Goal: Task Accomplishment & Management: Manage account settings

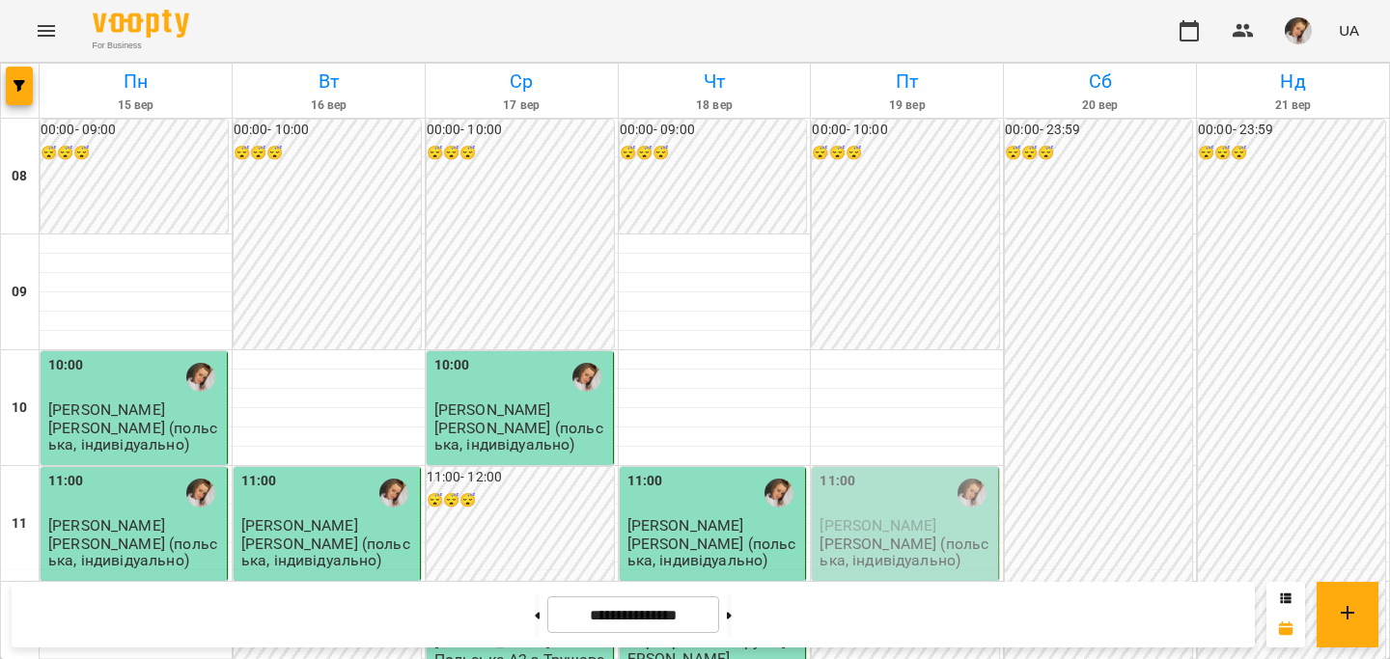
scroll to position [739, 0]
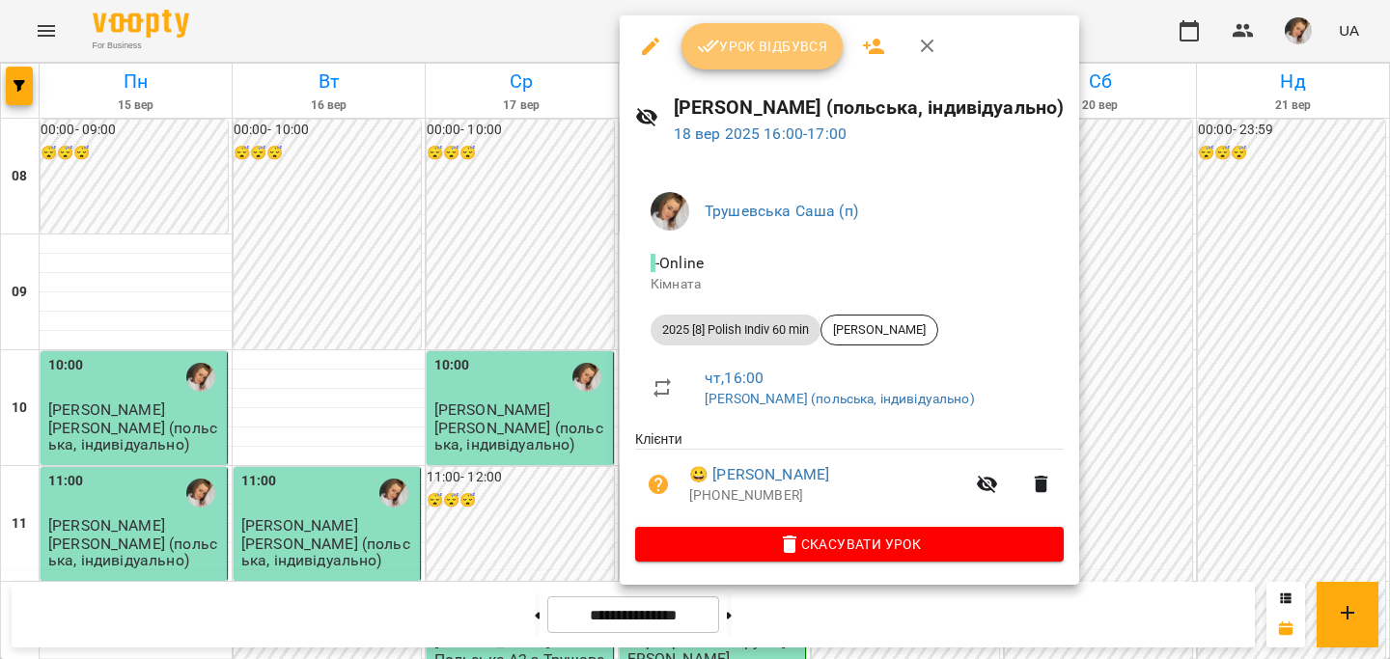
click at [735, 42] on span "Урок відбувся" at bounding box center [762, 46] width 131 height 23
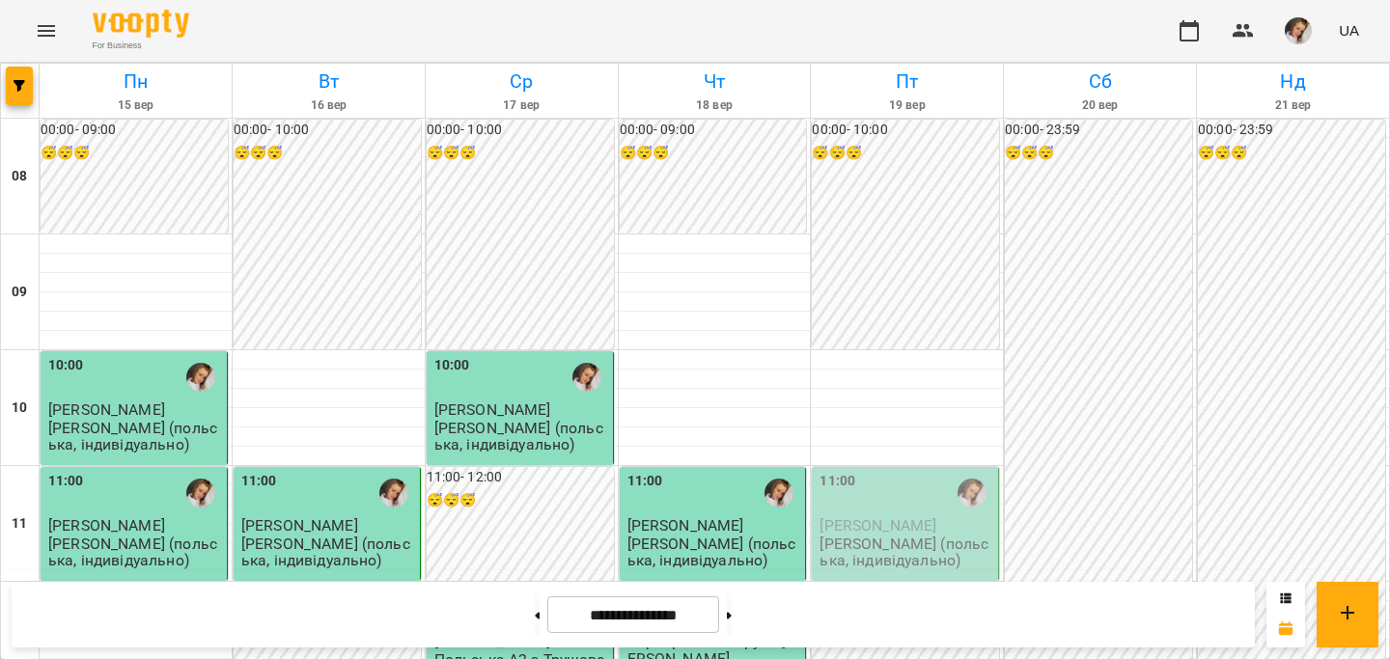
scroll to position [625, 0]
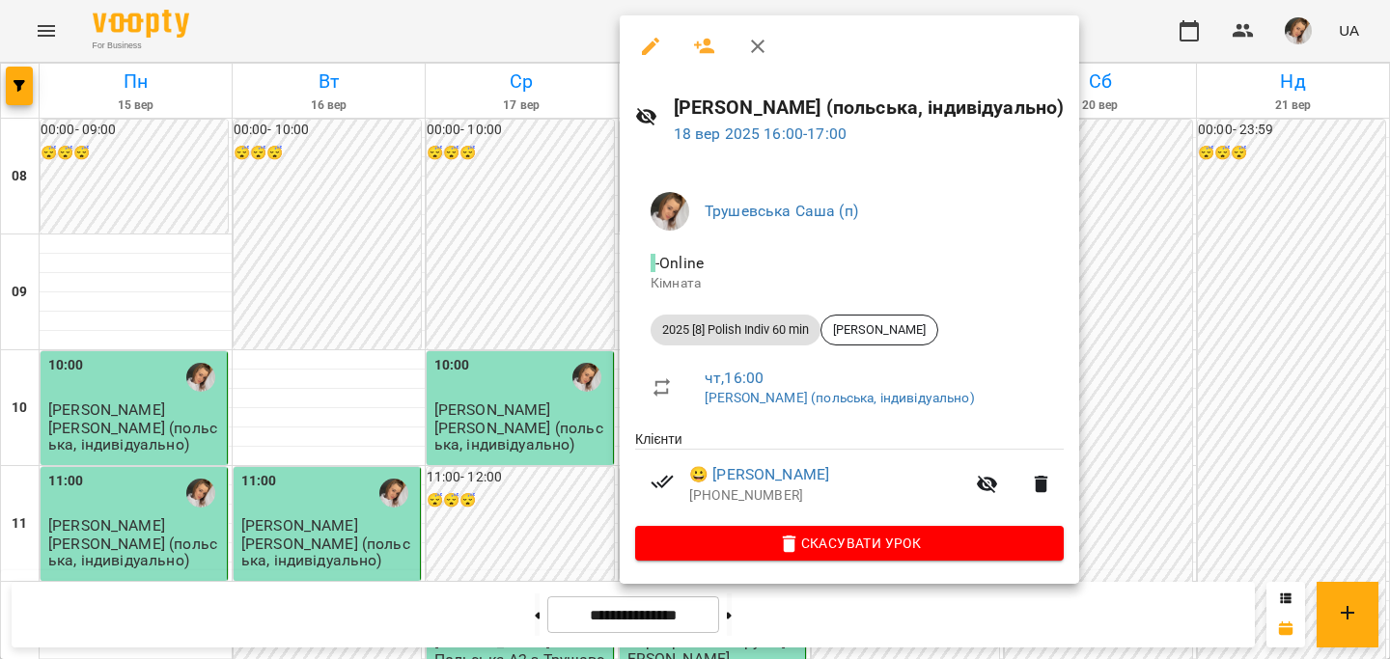
click at [432, 330] on div at bounding box center [695, 329] width 1390 height 659
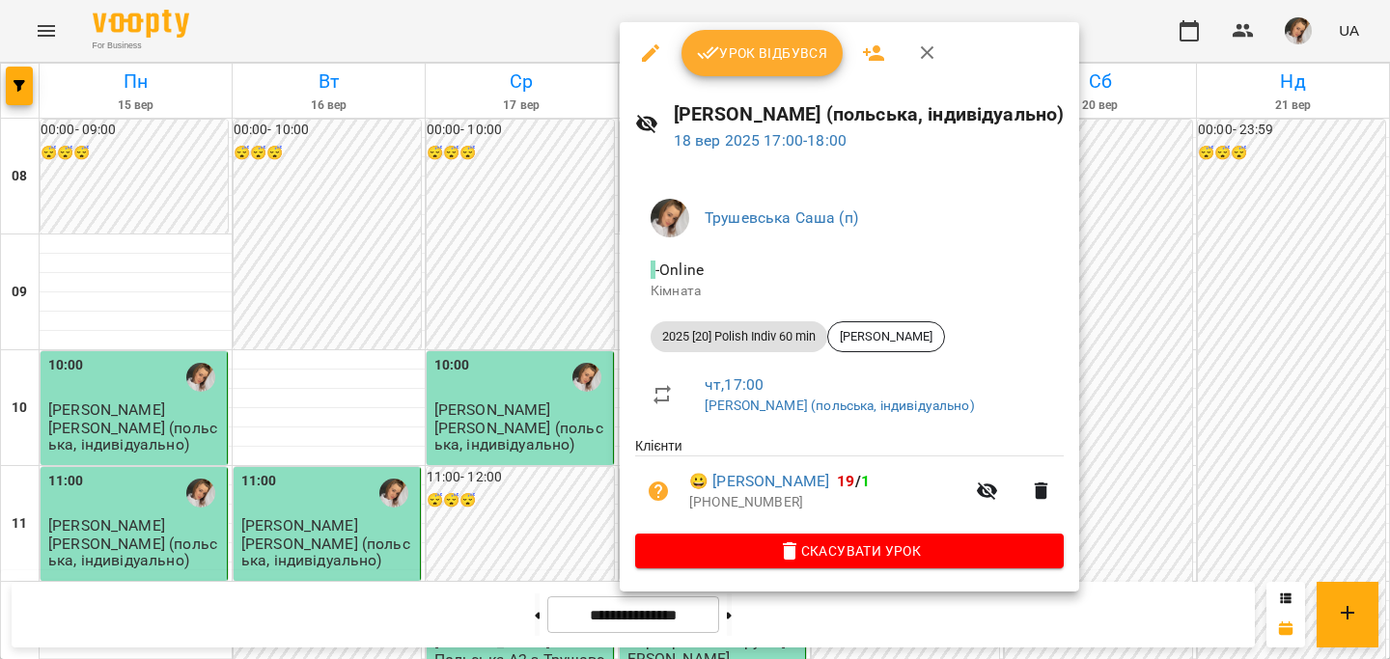
click at [727, 82] on div "Урок відбувся" at bounding box center [850, 53] width 460 height 62
click at [728, 56] on span "Урок відбувся" at bounding box center [762, 53] width 131 height 23
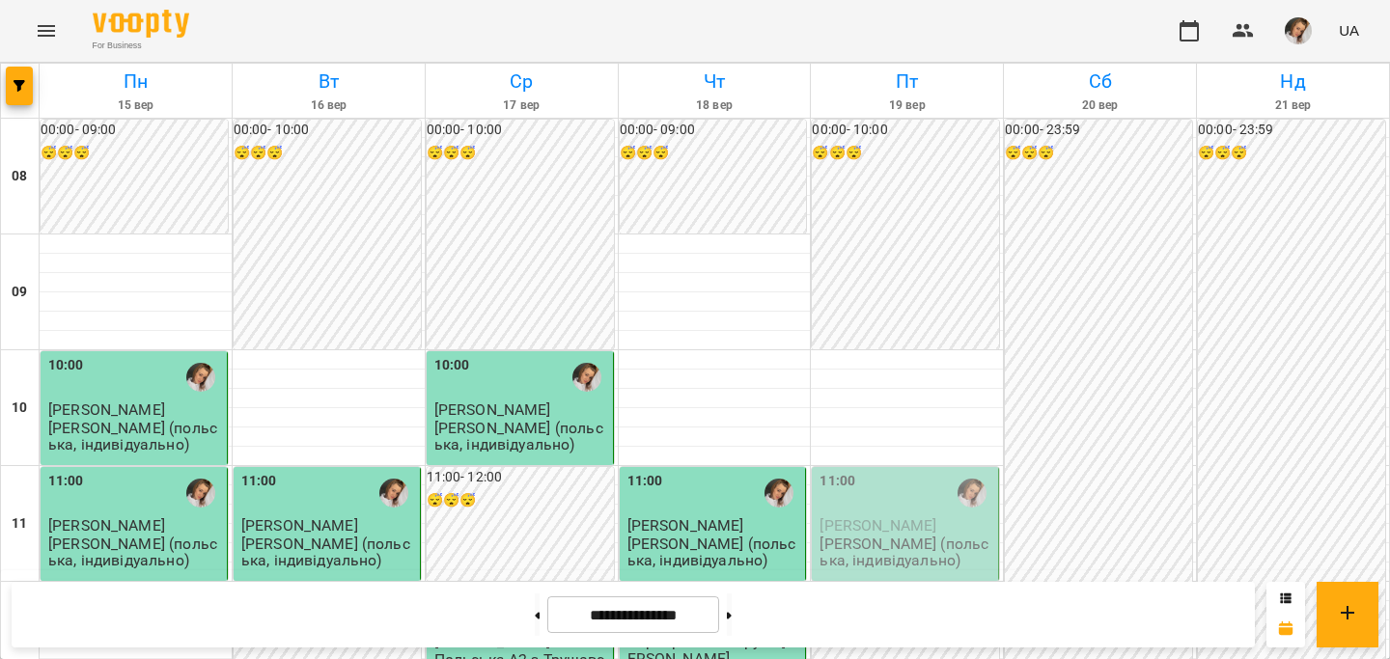
scroll to position [802, 0]
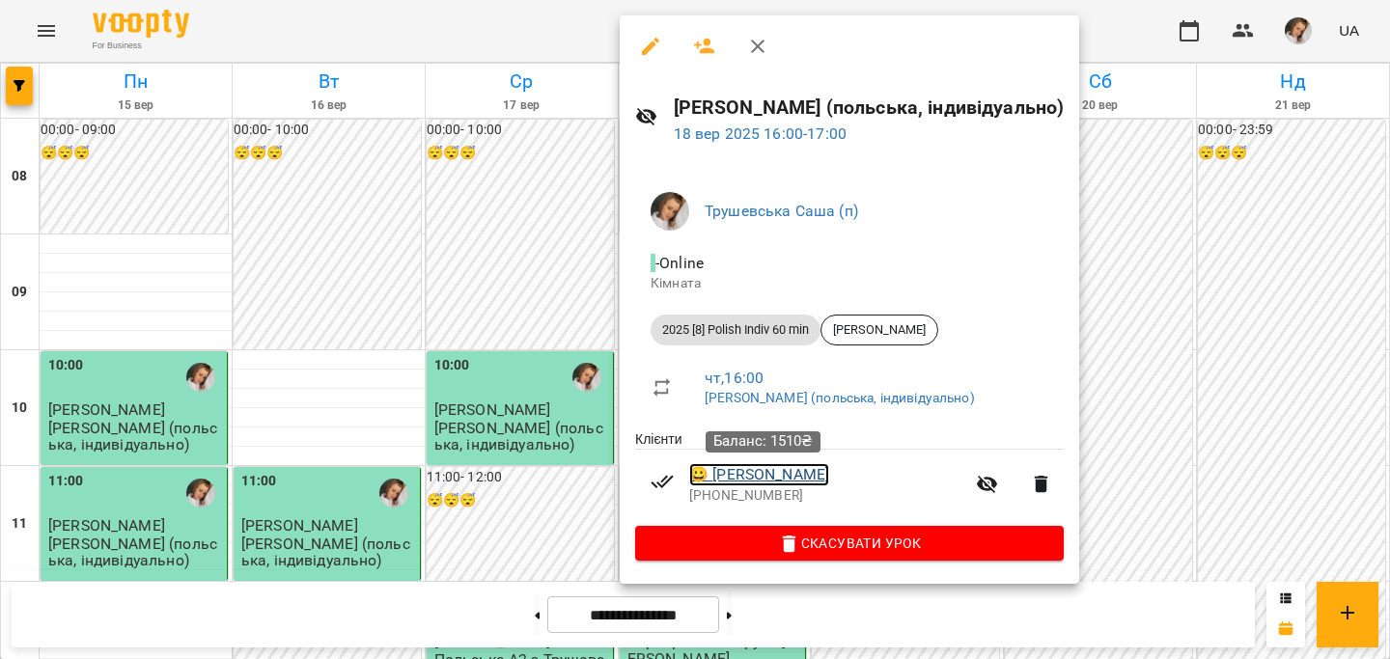
click at [754, 477] on link "😀 [PERSON_NAME]" at bounding box center [759, 474] width 140 height 23
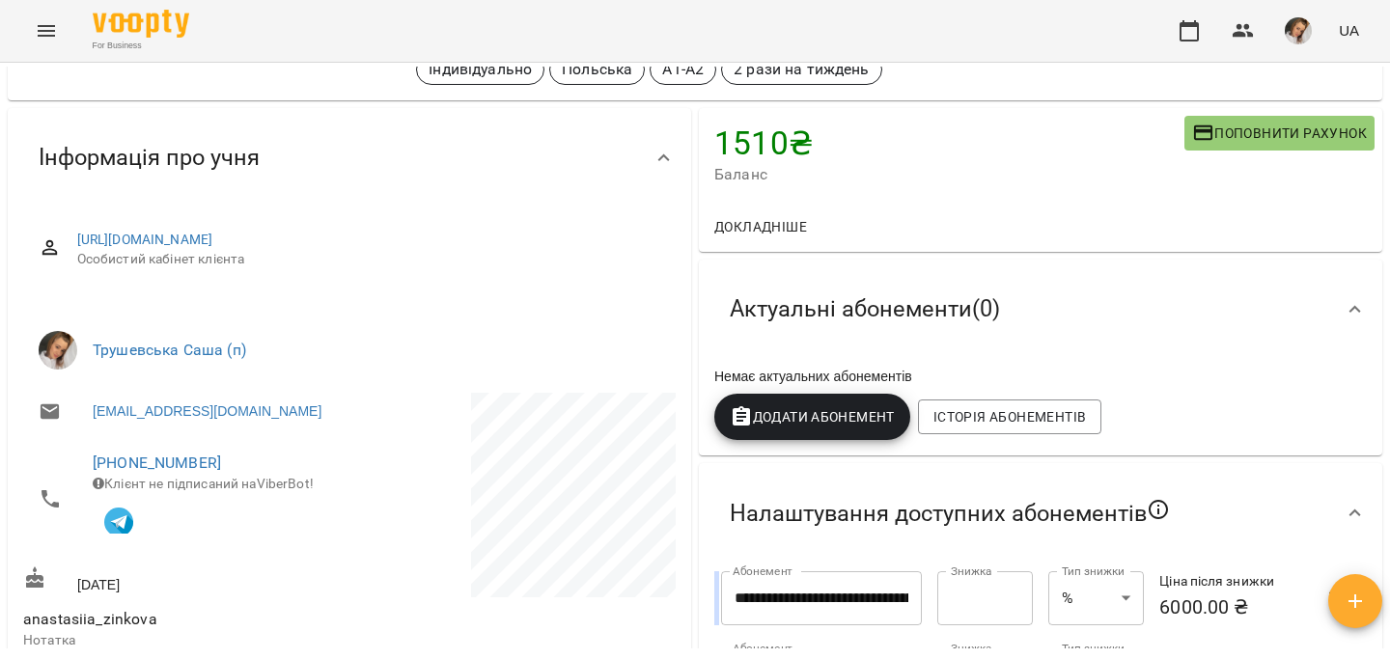
scroll to position [119, 0]
